Goal: Information Seeking & Learning: Understand process/instructions

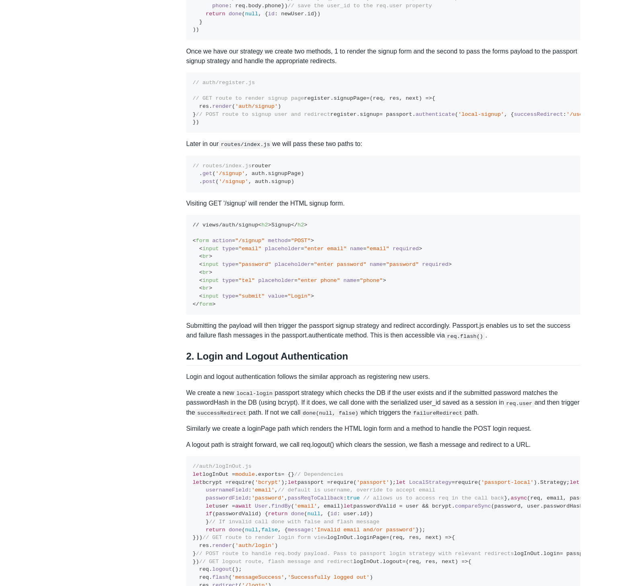
scroll to position [1254, 0]
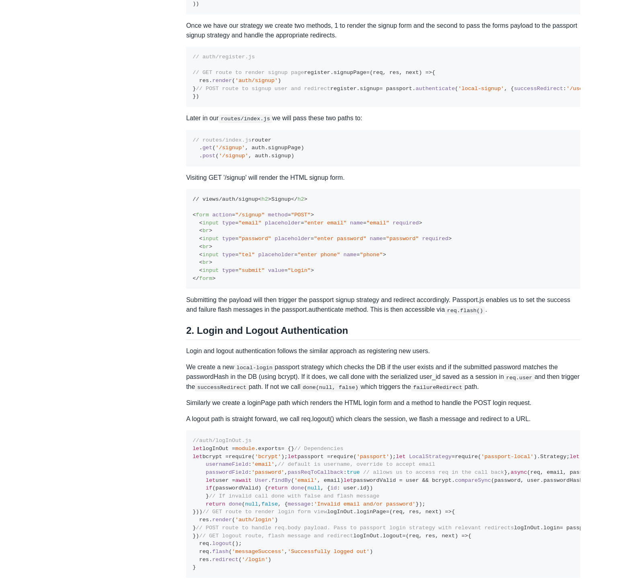
drag, startPoint x: 307, startPoint y: 361, endPoint x: 235, endPoint y: 357, distance: 72.5
click at [235, 107] on pre "// auth/register.js // GET route to render signup page register. signupPage = (…" at bounding box center [383, 77] width 394 height 60
drag, startPoint x: 204, startPoint y: 399, endPoint x: 178, endPoint y: 346, distance: 59.2
click at [178, 346] on div "Topics product (28) finance (28) management (23) engineering (14) marketing (10…" at bounding box center [317, 300] width 525 height 3013
copy code "failureFlash : { type : 'messageFailure' , message : 'Email already taken.' }, …"
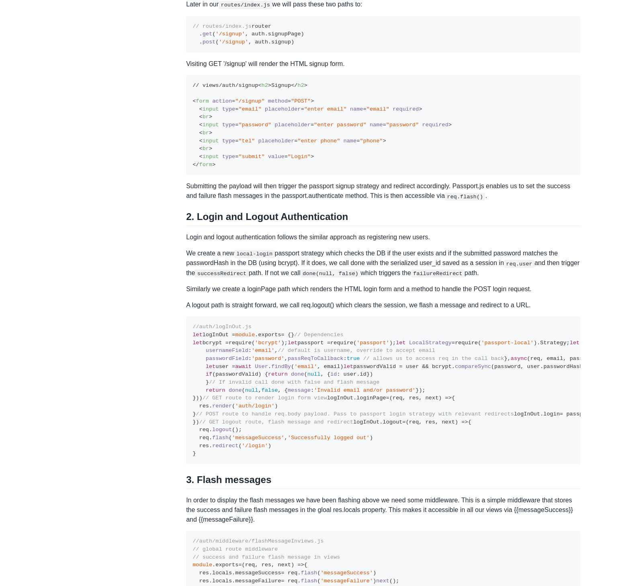
scroll to position [1399, 0]
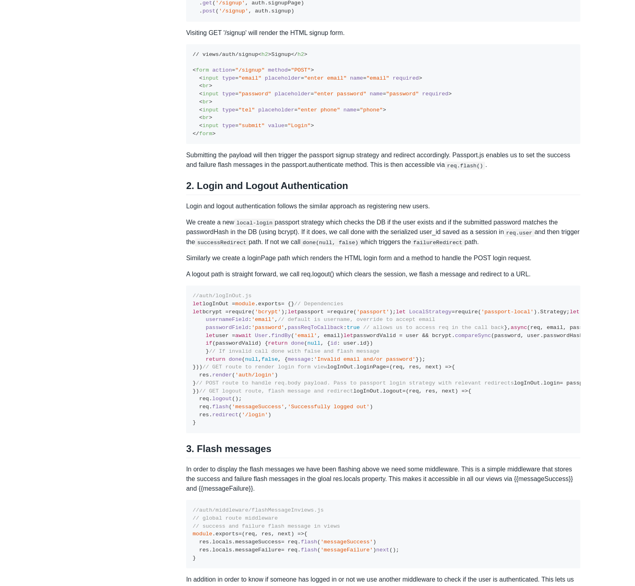
click at [250, 144] on pre "// views/auth/signup < h2 > Signup </ h2 > < form action = "/signup" method = "…" at bounding box center [383, 94] width 394 height 100
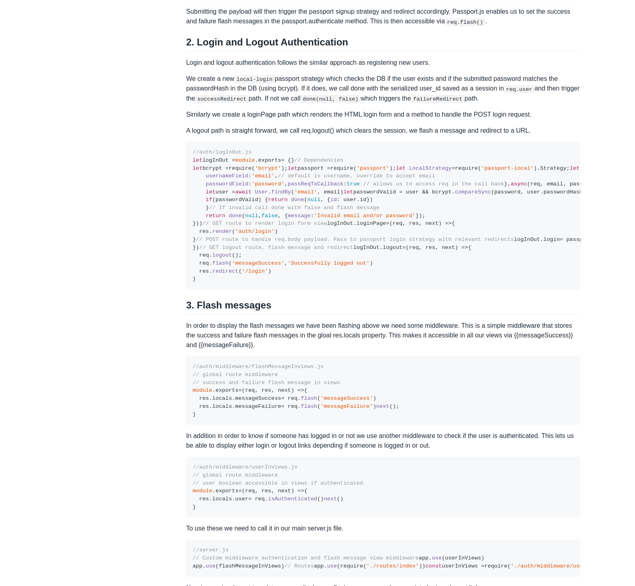
scroll to position [1544, 0]
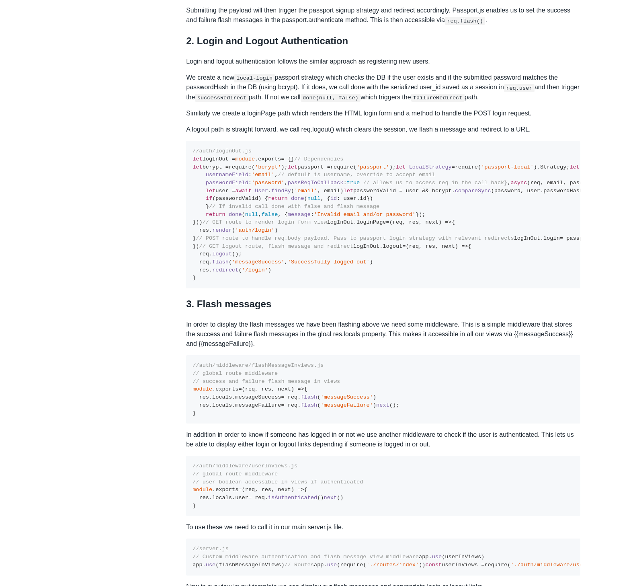
click at [157, 519] on div "Topics product (28) finance (28) management (23) engineering (14) marketing (10…" at bounding box center [317, 11] width 525 height 3013
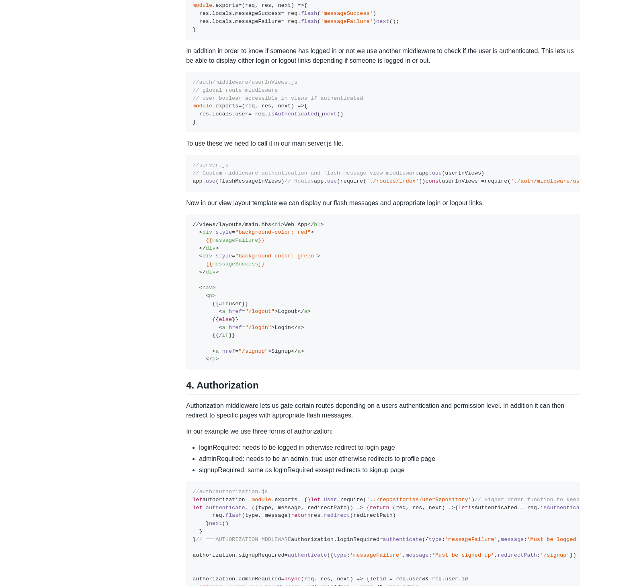
scroll to position [1930, 0]
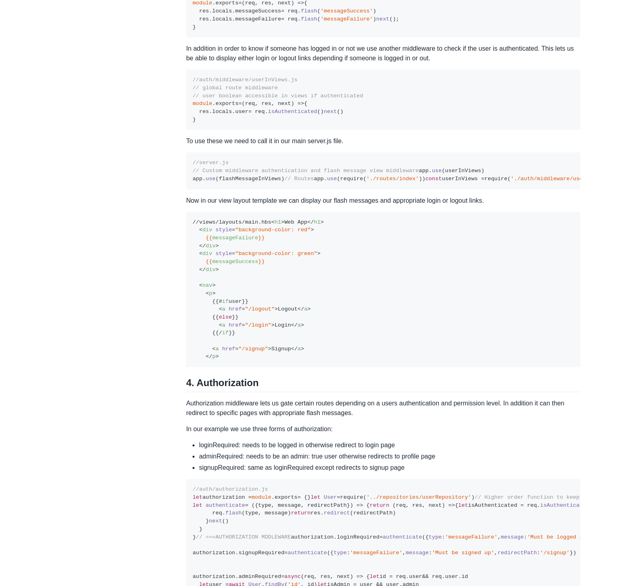
drag, startPoint x: 203, startPoint y: 345, endPoint x: 192, endPoint y: 181, distance: 164.0
copy code "// ======USER LOGIN AUTHENTICATION STRATEGY======= passport. use ( 'local-login…"
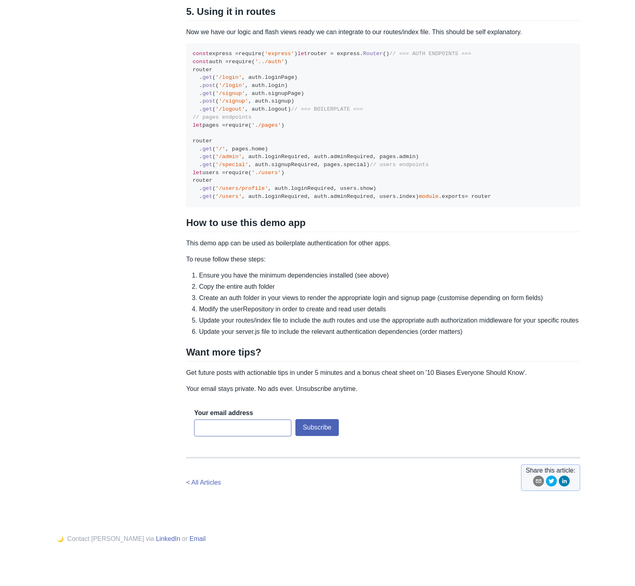
scroll to position [2716, 0]
